Goal: Task Accomplishment & Management: Use online tool/utility

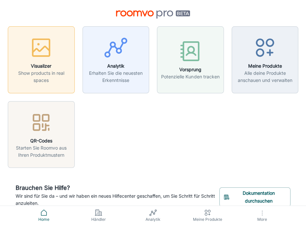
click at [57, 65] on h6 "Visualizer" at bounding box center [41, 65] width 59 height 7
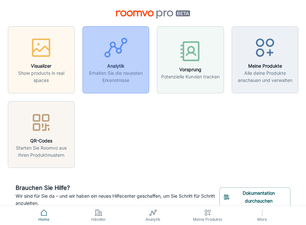
click at [107, 54] on icon "button" at bounding box center [116, 47] width 24 height 24
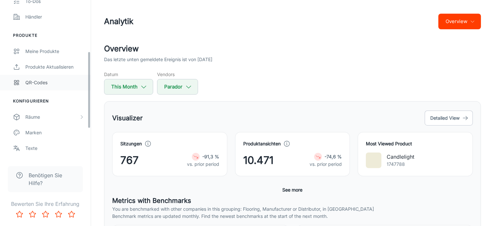
scroll to position [130, 0]
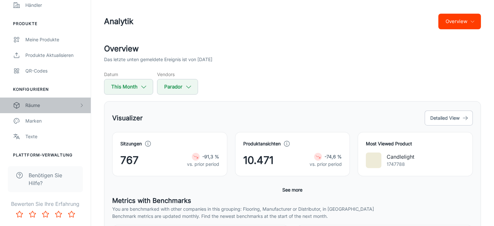
click at [55, 102] on div "Räume" at bounding box center [52, 105] width 54 height 7
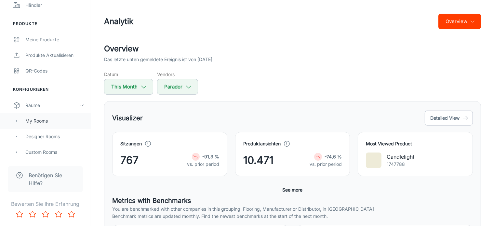
click at [45, 119] on div "My Rooms" at bounding box center [54, 120] width 59 height 7
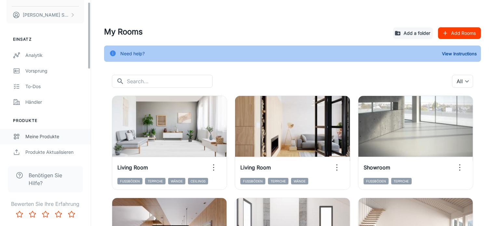
scroll to position [130, 0]
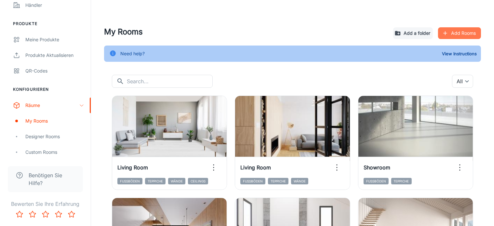
click at [311, 35] on button "Add Rooms" at bounding box center [459, 33] width 43 height 12
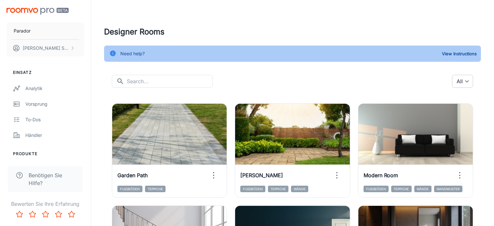
click at [311, 81] on body "Parador [PERSON_NAME] Einsatz Analytik Vorsprung To-dos Händler Produkte Meine …" at bounding box center [247, 113] width 494 height 226
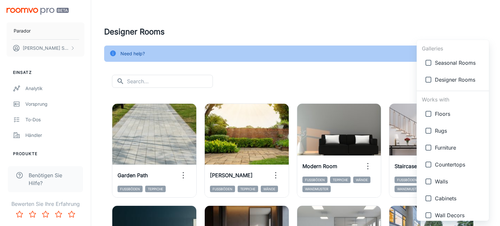
click at [311, 115] on span "Floors" at bounding box center [459, 114] width 49 height 8
type input "{"type":"productType","id":"1"}"
checkbox input "true"
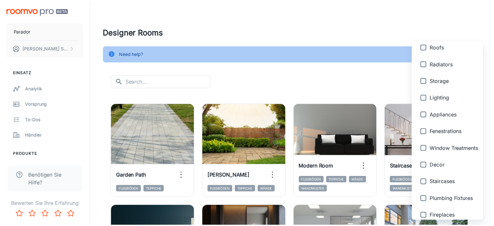
scroll to position [293, 0]
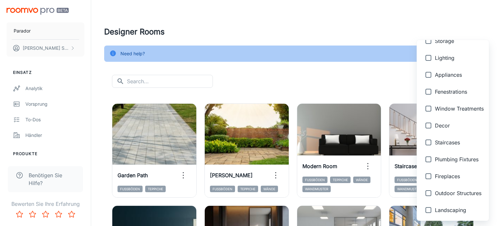
click at [311, 27] on div at bounding box center [250, 113] width 500 height 226
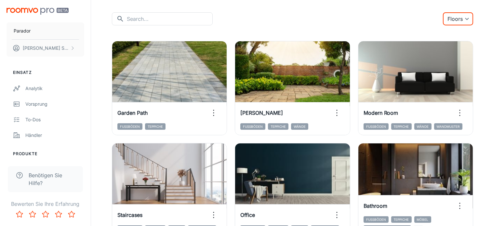
scroll to position [65, 0]
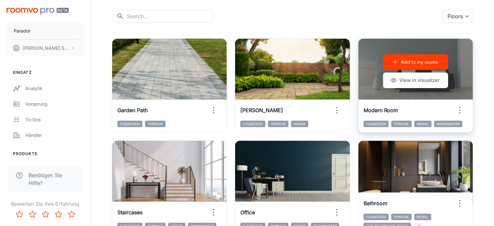
click at [311, 47] on div "Add to my rooms View in visualizer" at bounding box center [415, 71] width 115 height 65
click at [311, 84] on button "View in visualizer" at bounding box center [415, 81] width 65 height 16
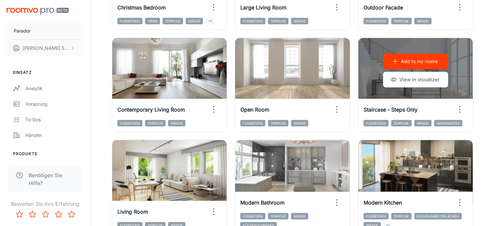
scroll to position [742, 0]
